Goal: Transaction & Acquisition: Book appointment/travel/reservation

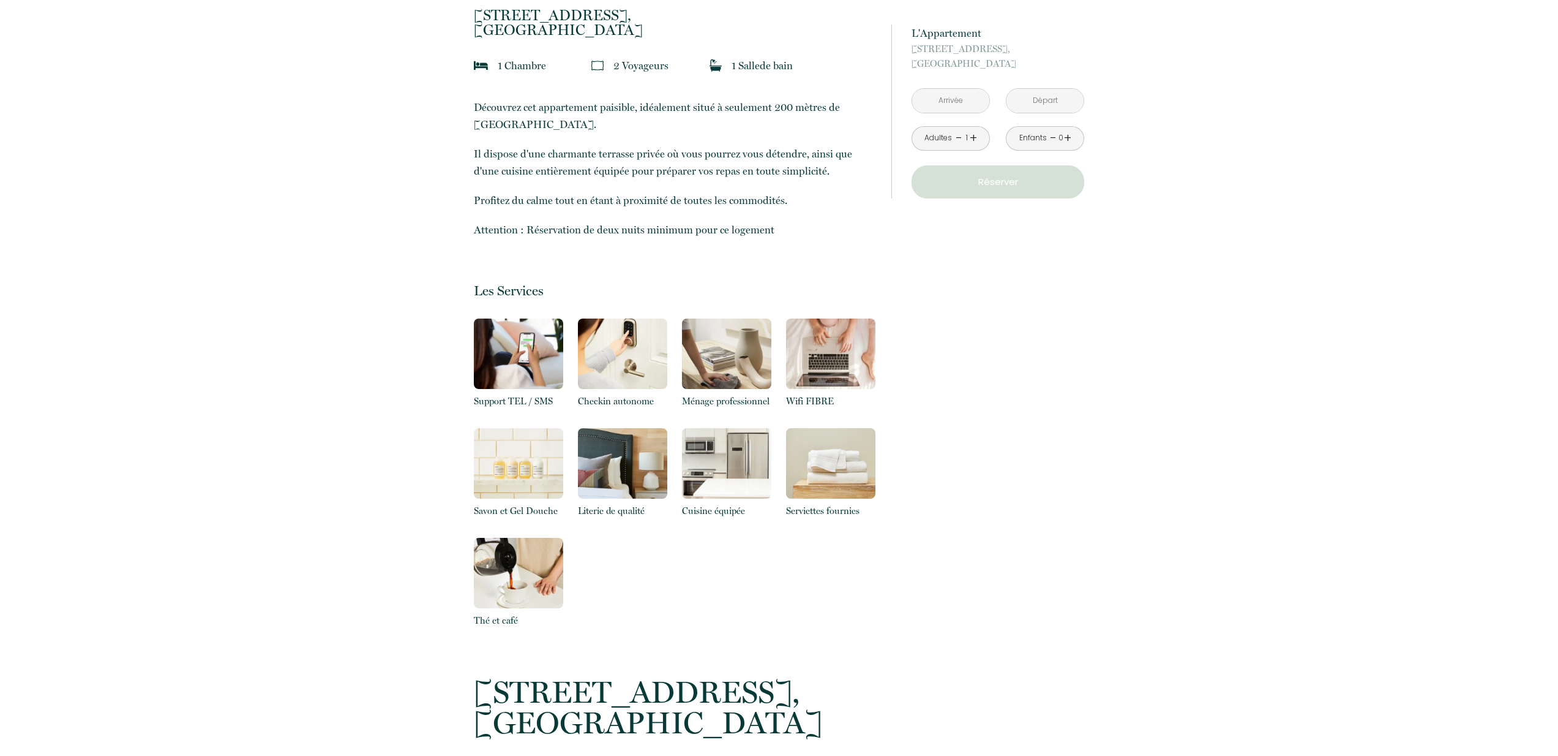
scroll to position [424, 0]
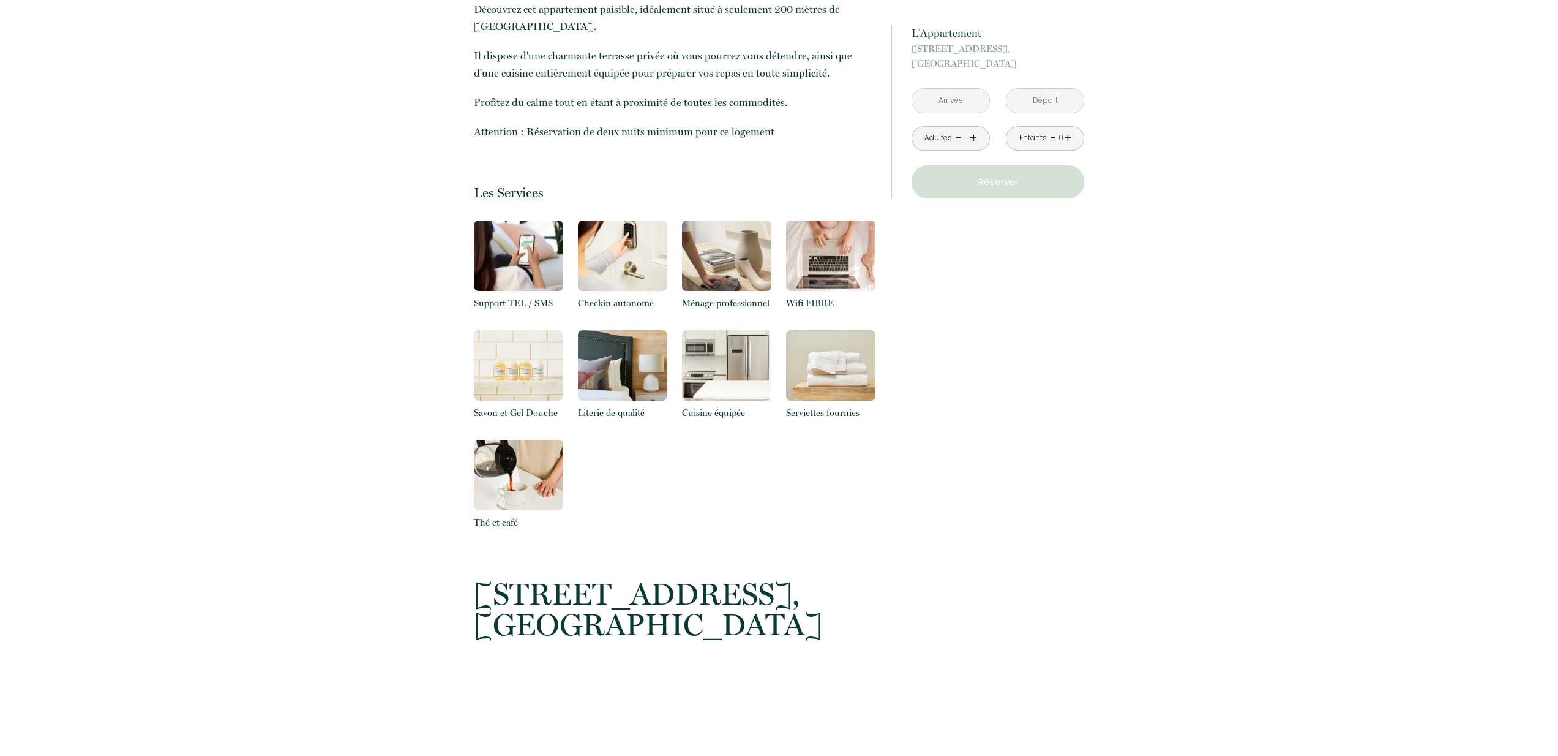
drag, startPoint x: 786, startPoint y: 415, endPoint x: 911, endPoint y: 403, distance: 124.9
click at [911, 403] on div "Retourner vers L'Appartement 80 Boulevard de la Corderie, Marseille 1 Chambre 2…" at bounding box center [779, 558] width 627 height 1487
click at [893, 440] on div "à partir de 180 € L'Appartement 80 Boulevard de la Corderie, Marseille < Oct 20…" at bounding box center [988, 558] width 209 height 1487
click at [691, 476] on div "Support TEL / SMS Checkin autonome Ménage professionnel Wifi FIBRE Savon et Gel…" at bounding box center [675, 384] width 402 height 329
drag, startPoint x: 473, startPoint y: 529, endPoint x: 655, endPoint y: 510, distance: 182.9
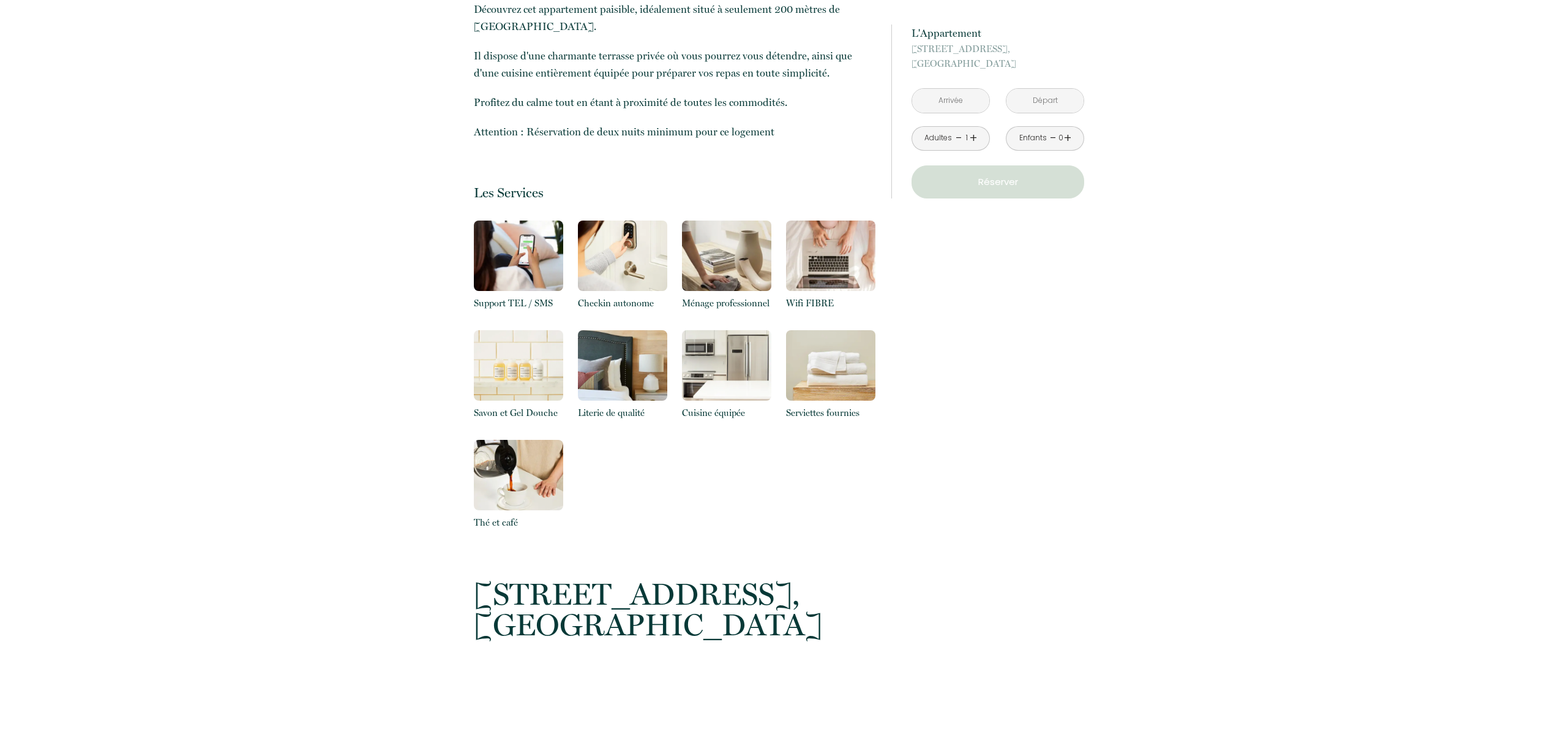
click at [653, 511] on div "Retourner vers L'Appartement 80 Boulevard de la Corderie, Marseille 1 Chambre 2…" at bounding box center [675, 558] width 418 height 1487
